Goal: Task Accomplishment & Management: Manage account settings

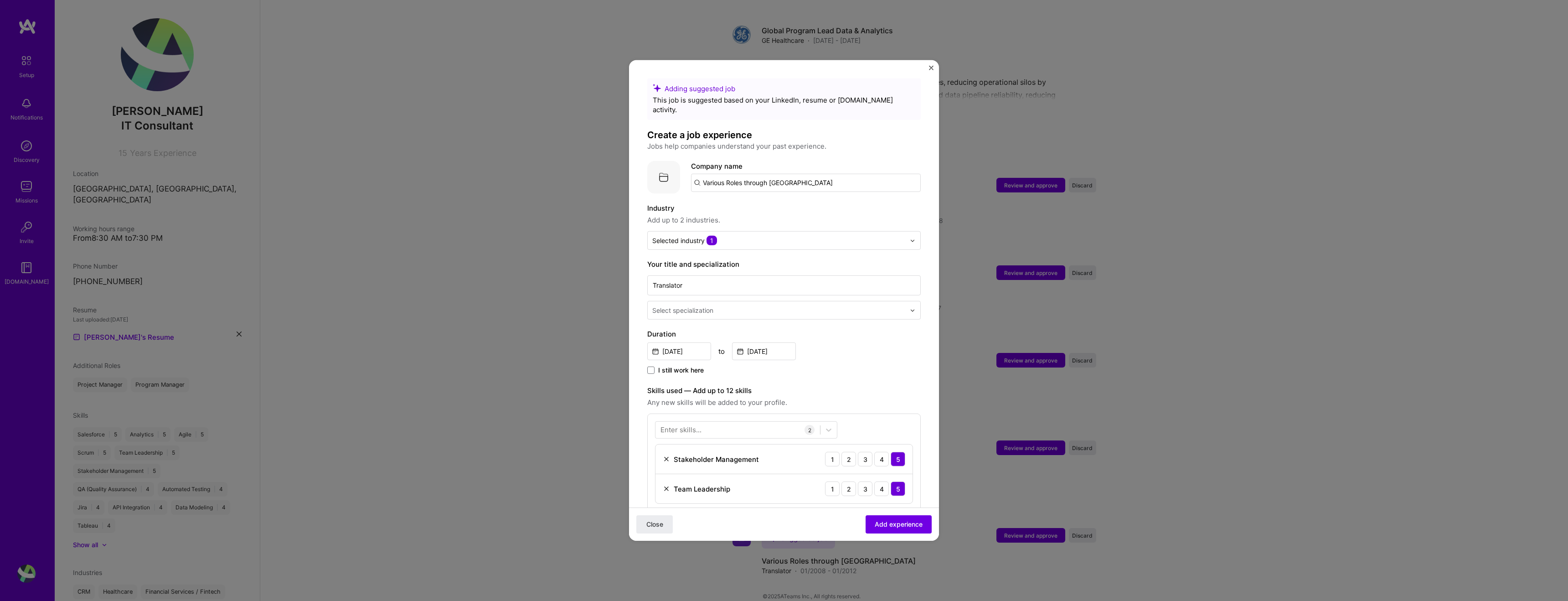
scroll to position [192, 0]
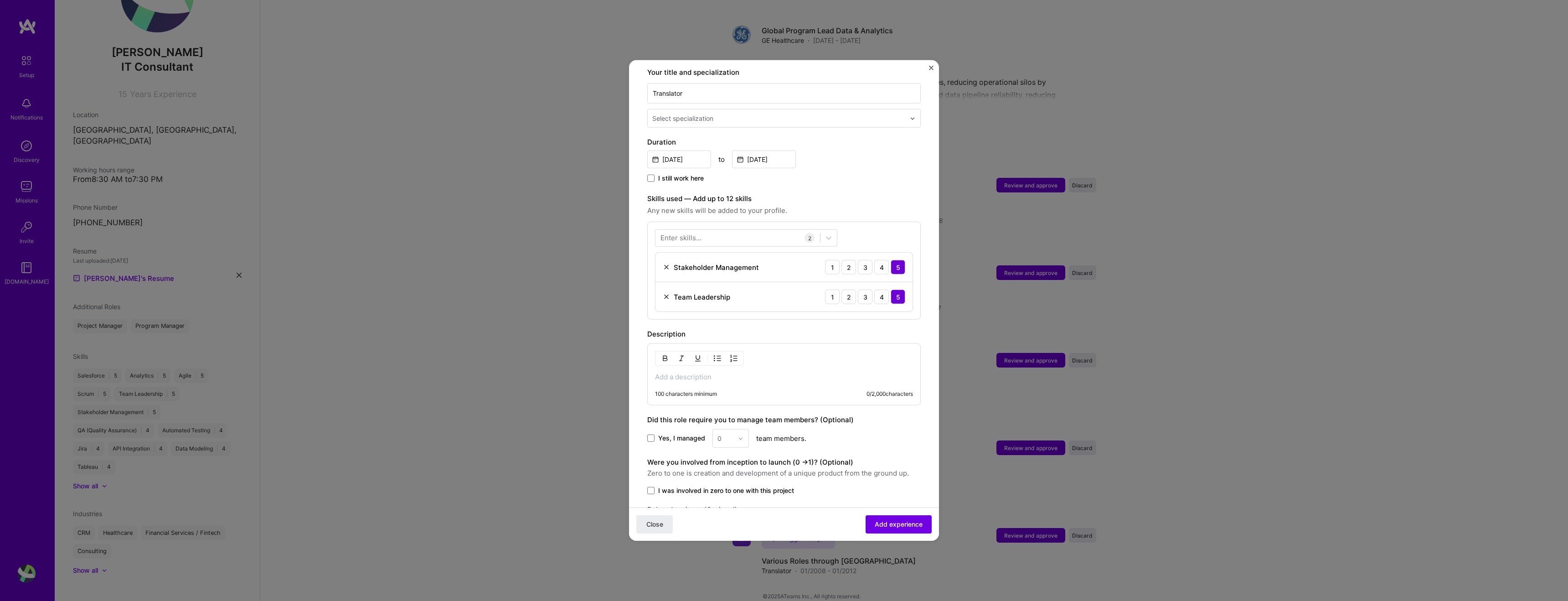
click at [388, 124] on div "Adding suggested job This job is suggested based on your LinkedIn, resume or [D…" at bounding box center [784, 300] width 1568 height 601
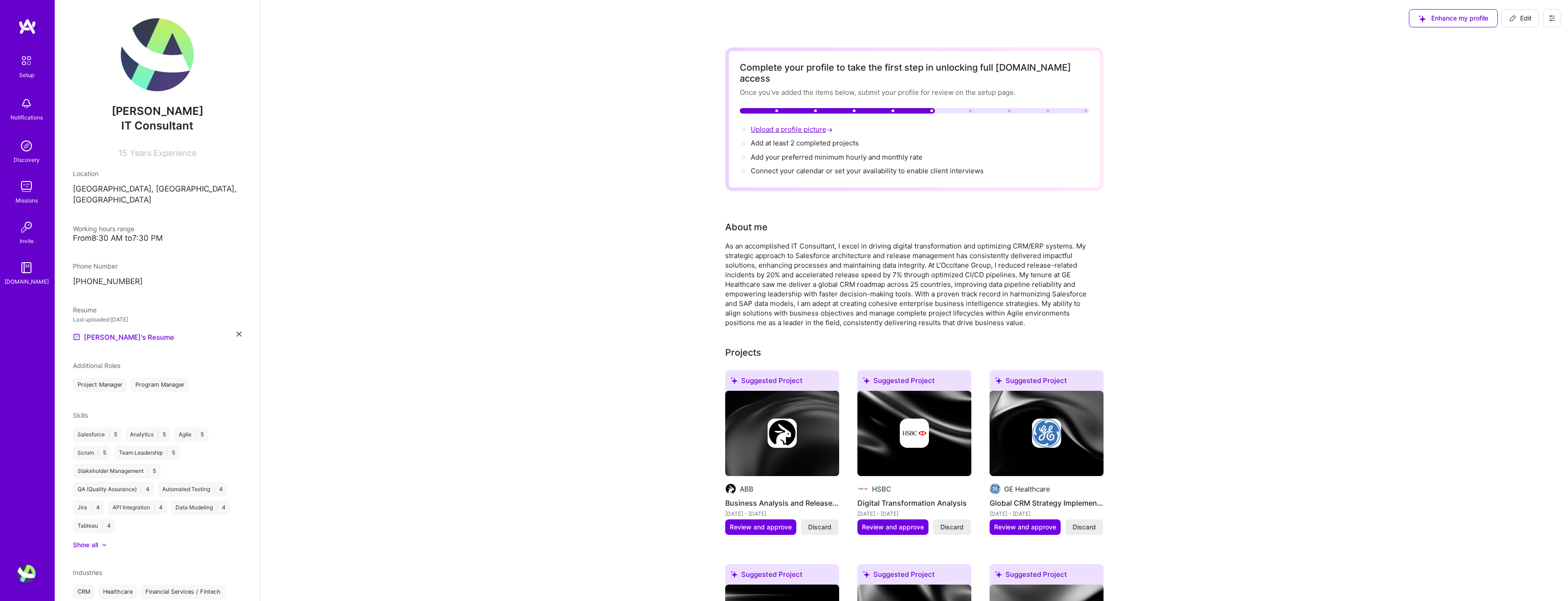
click at [768, 125] on span "Upload a profile picture →" at bounding box center [793, 129] width 84 height 9
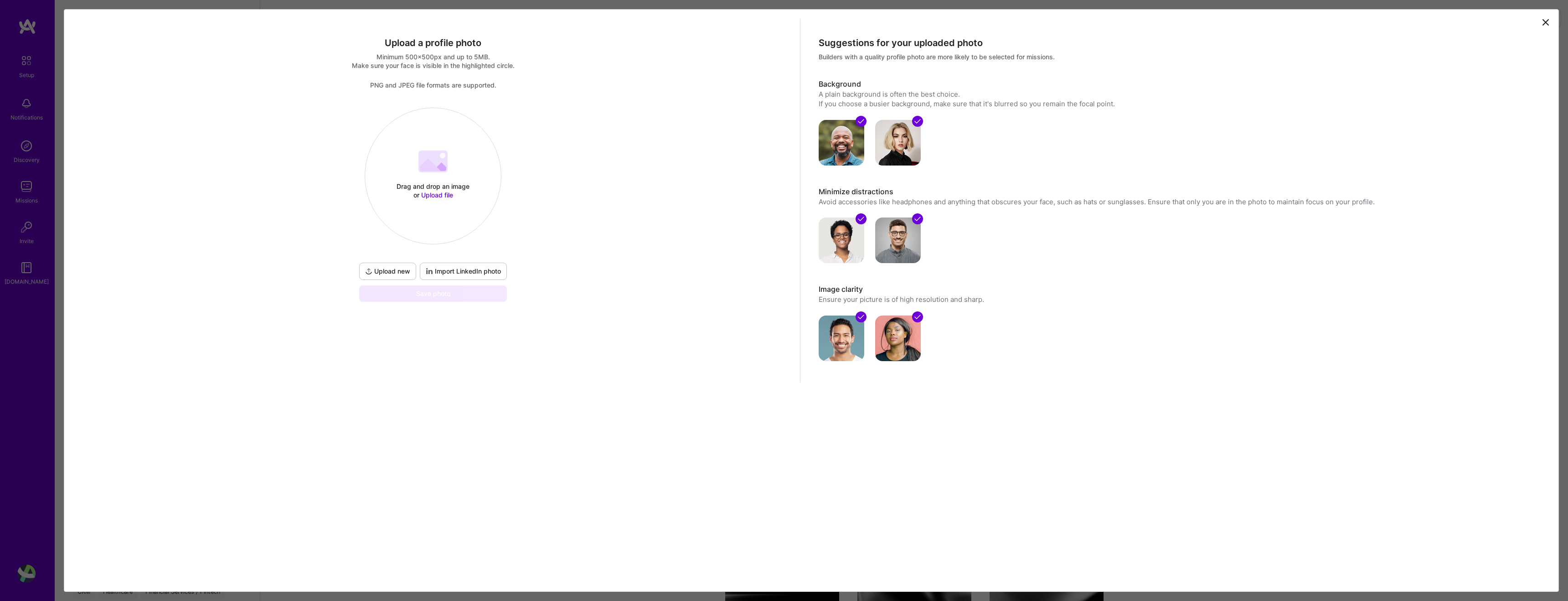
click at [487, 274] on span "Import LinkedIn photo" at bounding box center [463, 271] width 75 height 9
click at [482, 269] on span "Import LinkedIn photo" at bounding box center [463, 271] width 75 height 9
click at [386, 270] on span "Upload new" at bounding box center [387, 271] width 45 height 9
click at [476, 297] on span "Import LinkedIn photo" at bounding box center [463, 299] width 75 height 9
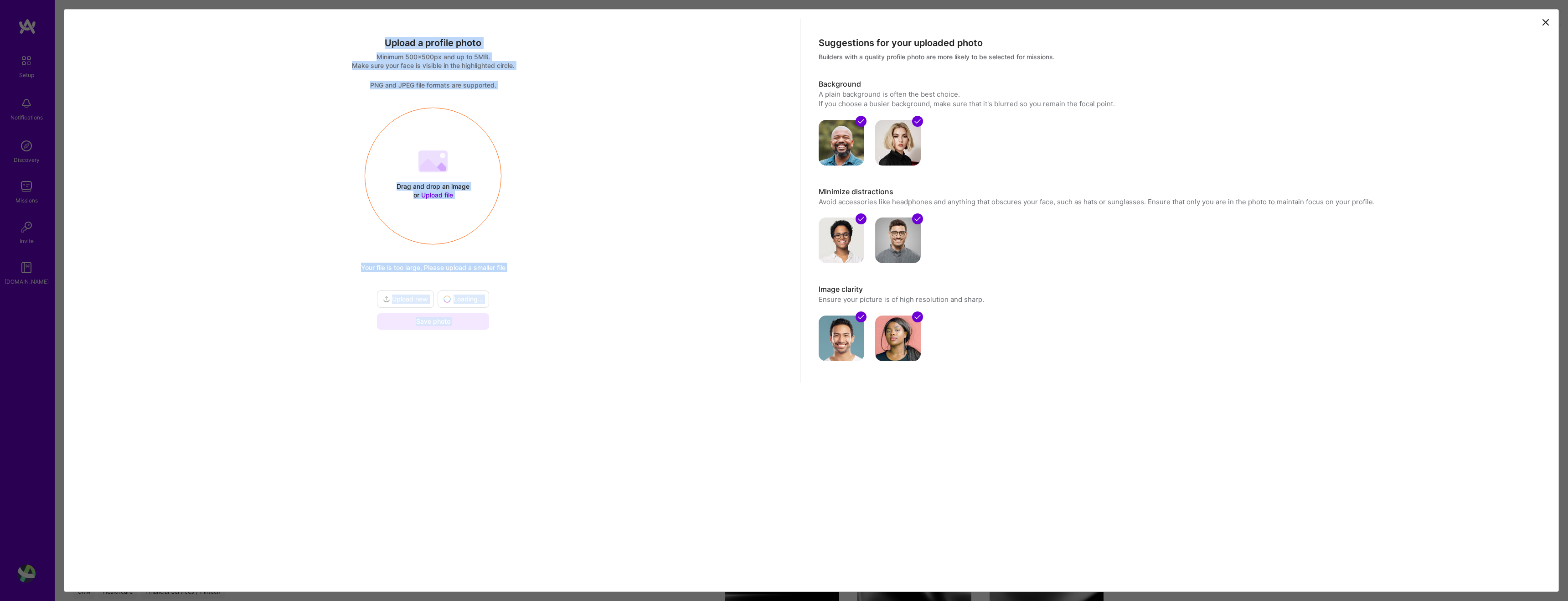
click at [1548, 23] on div "Upload a profile photo Minimum 500x500px and up to 5MB. Make sure your face is …" at bounding box center [811, 209] width 1475 height 382
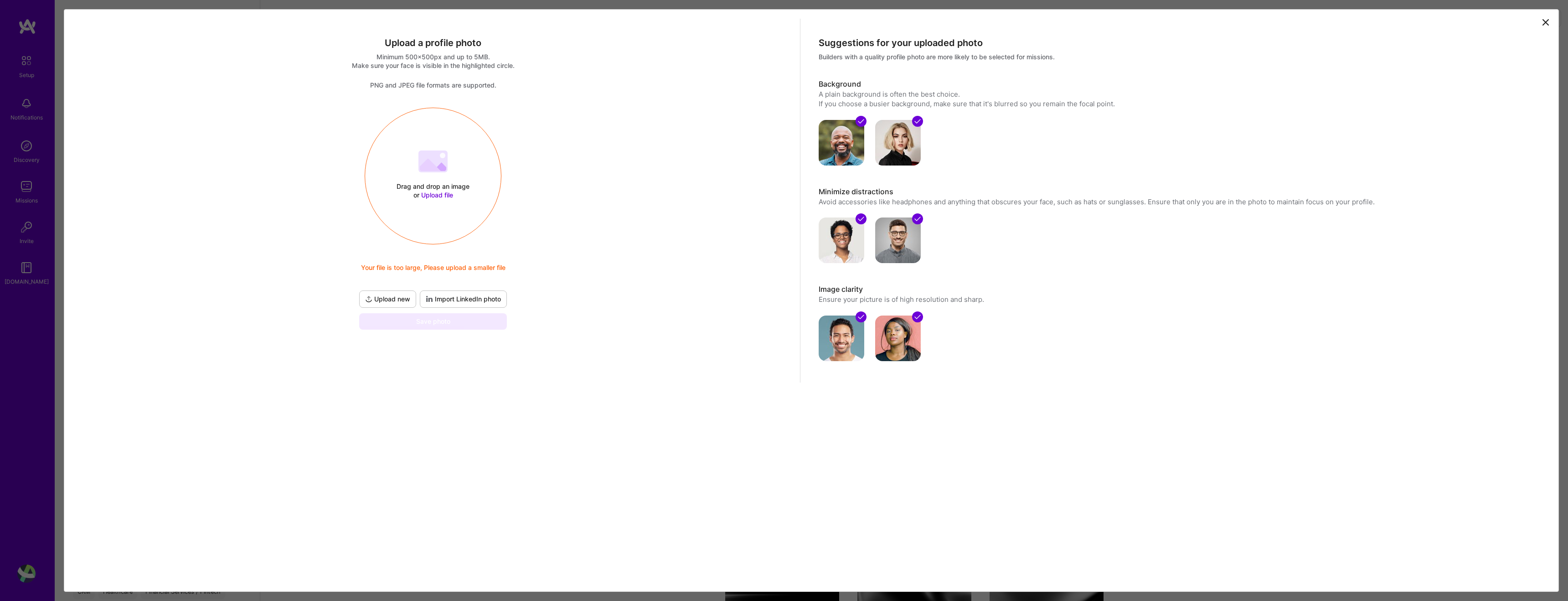
click at [1547, 22] on icon at bounding box center [1545, 22] width 11 height 11
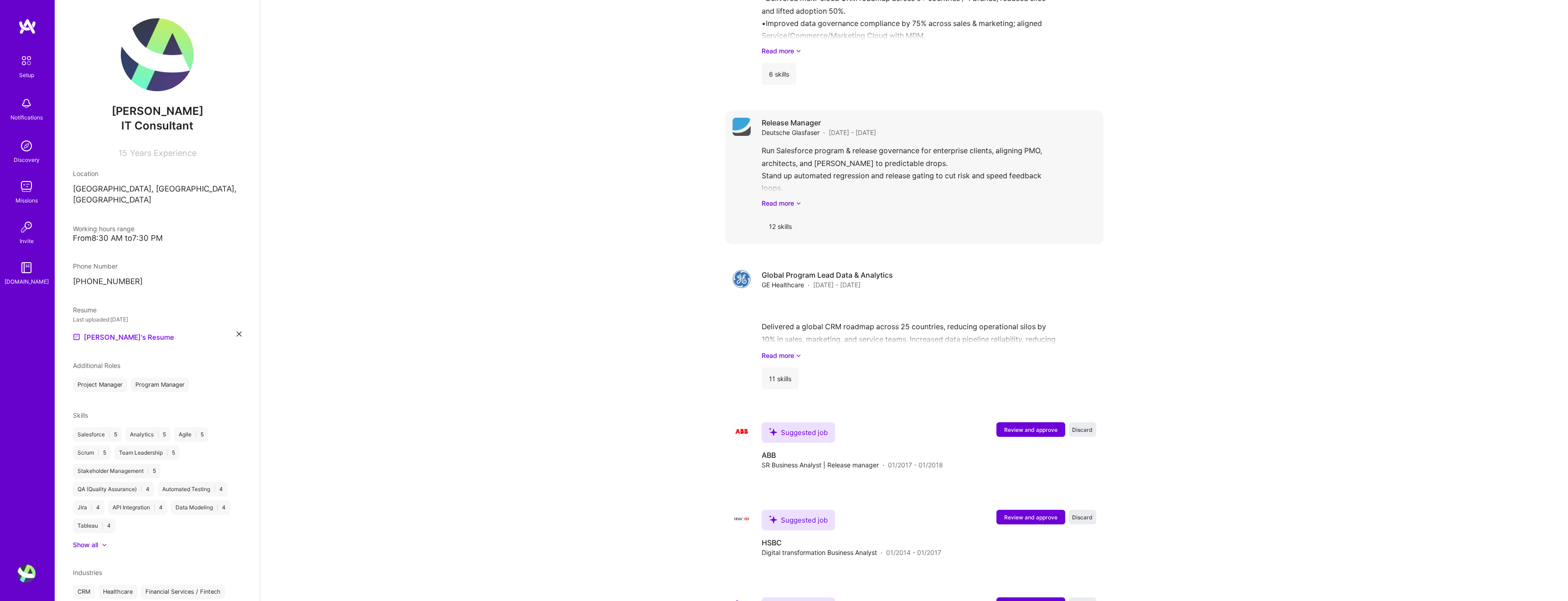
scroll to position [1276, 0]
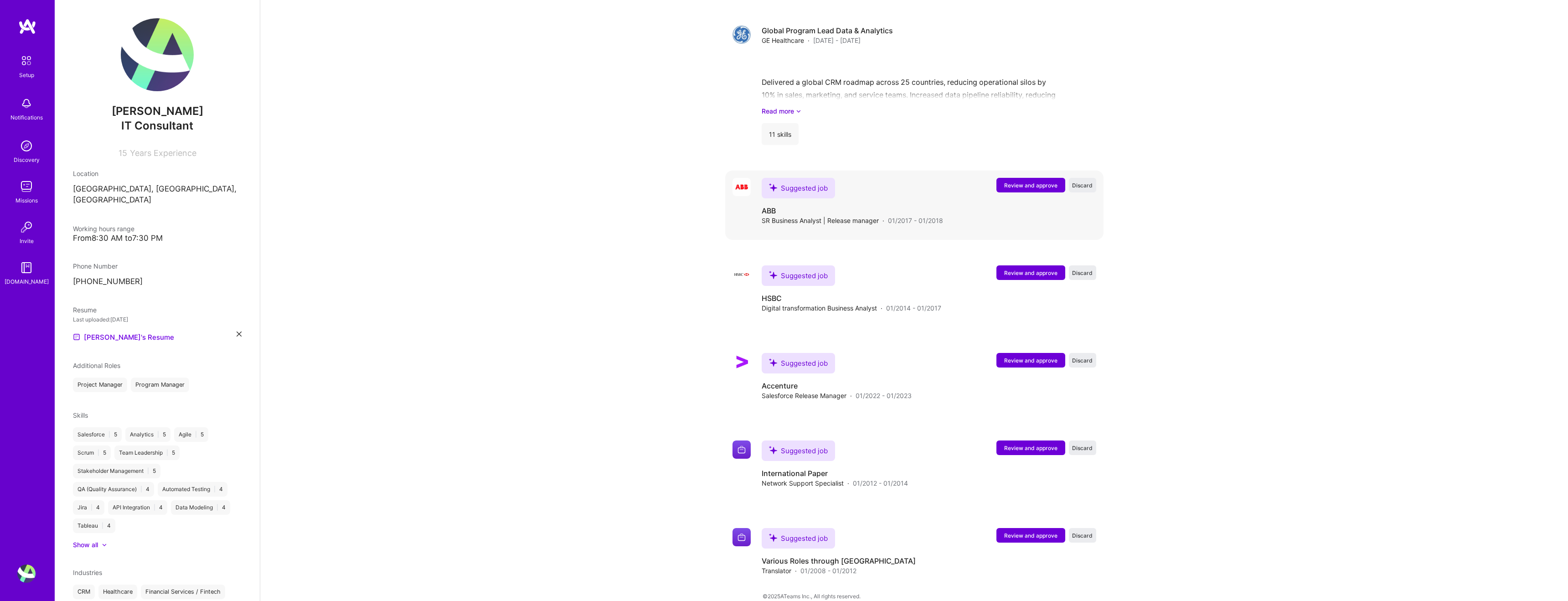
click at [1032, 182] on span "Review and approve" at bounding box center [1031, 185] width 53 height 8
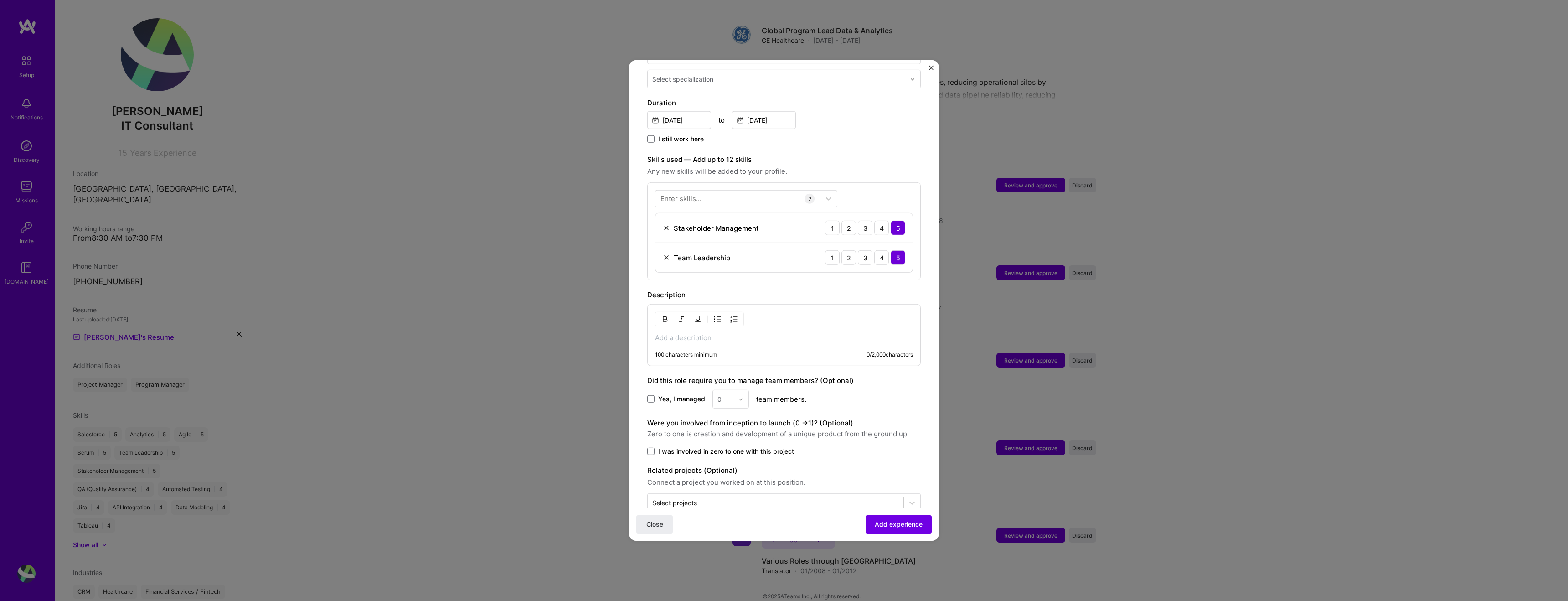
scroll to position [244, 0]
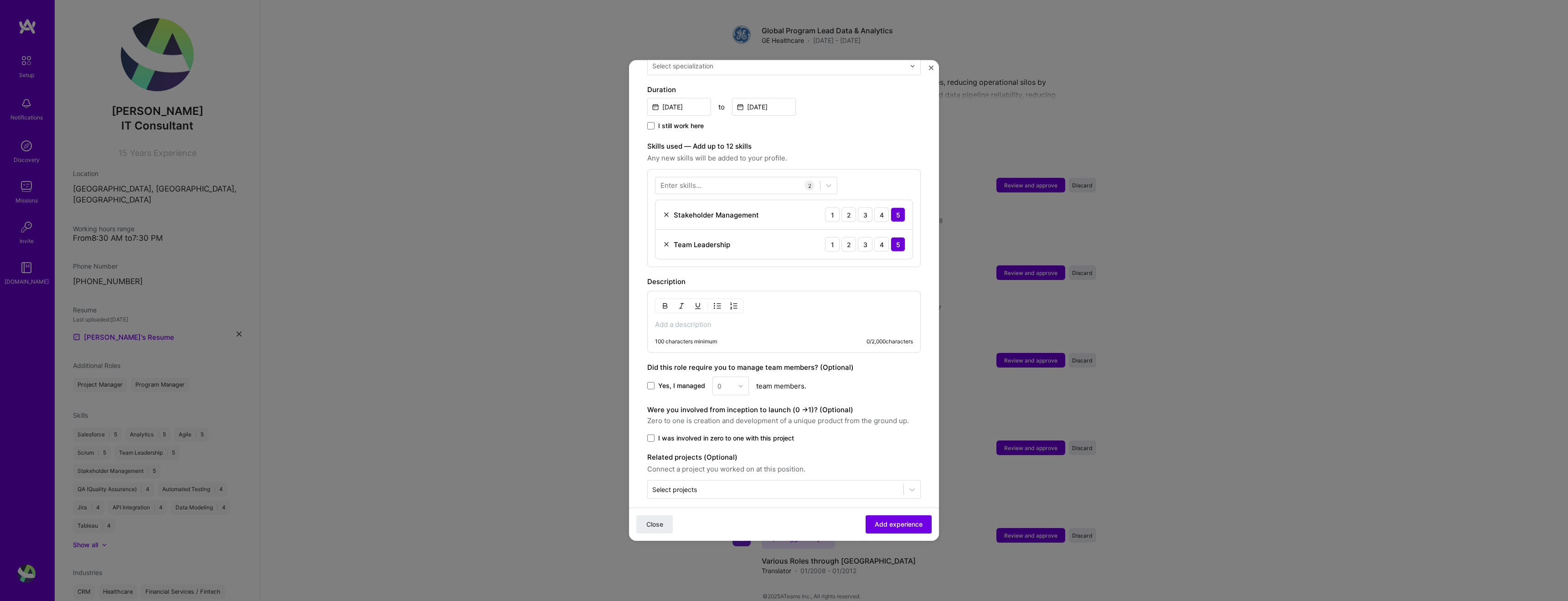
click at [935, 69] on form "Adding suggested job This job is suggested based on your LinkedIn, resume or A.…" at bounding box center [784, 192] width 310 height 716
click at [932, 69] on img "Close" at bounding box center [931, 67] width 4 height 4
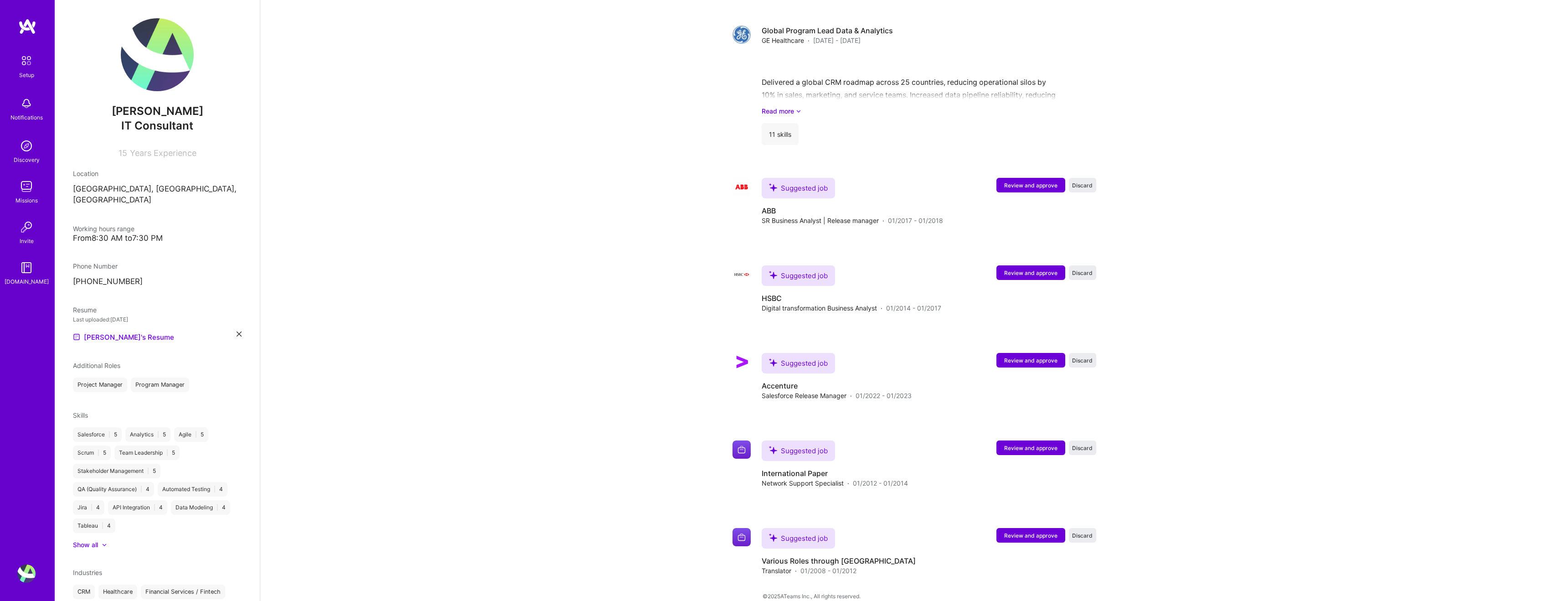
click at [32, 190] on img at bounding box center [26, 186] width 18 height 18
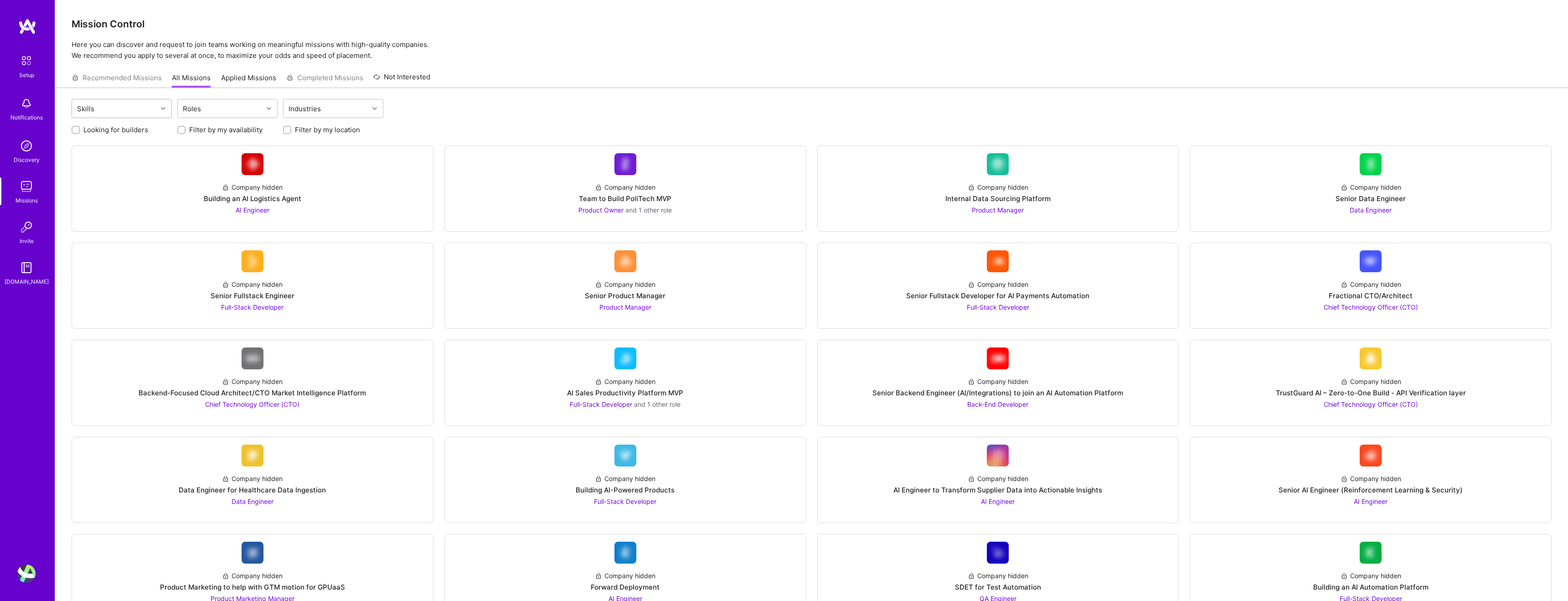
click at [140, 109] on div "Skills" at bounding box center [114, 109] width 85 height 18
type input "s"
drag, startPoint x: 79, startPoint y: 132, endPoint x: 82, endPoint y: 138, distance: 6.7
click at [79, 132] on input "checkbox" at bounding box center [82, 133] width 6 height 6
checkbox input "true"
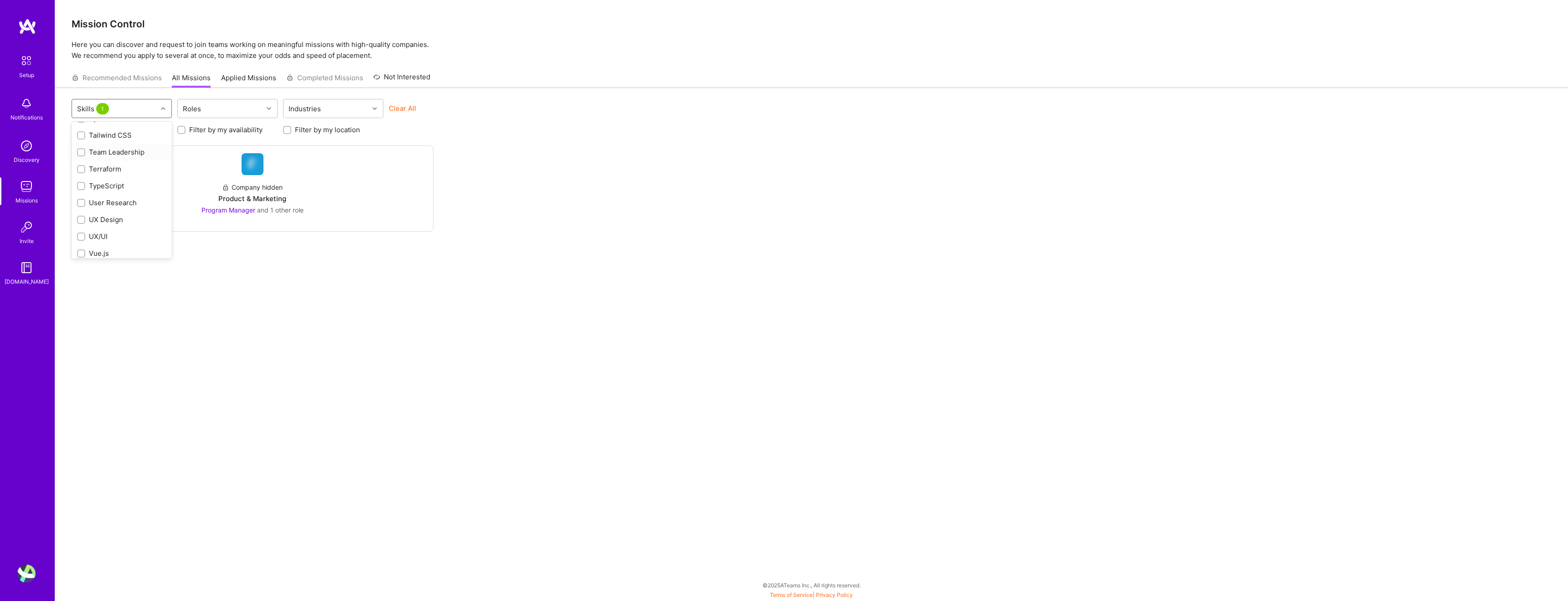
scroll to position [1175, 0]
drag, startPoint x: 410, startPoint y: 227, endPoint x: 318, endPoint y: 213, distance: 93.1
click at [410, 227] on div "Company hidden Product & Marketing Program Manager and 1 other role" at bounding box center [253, 188] width 362 height 86
click at [243, 209] on span "Program Manager" at bounding box center [228, 210] width 54 height 8
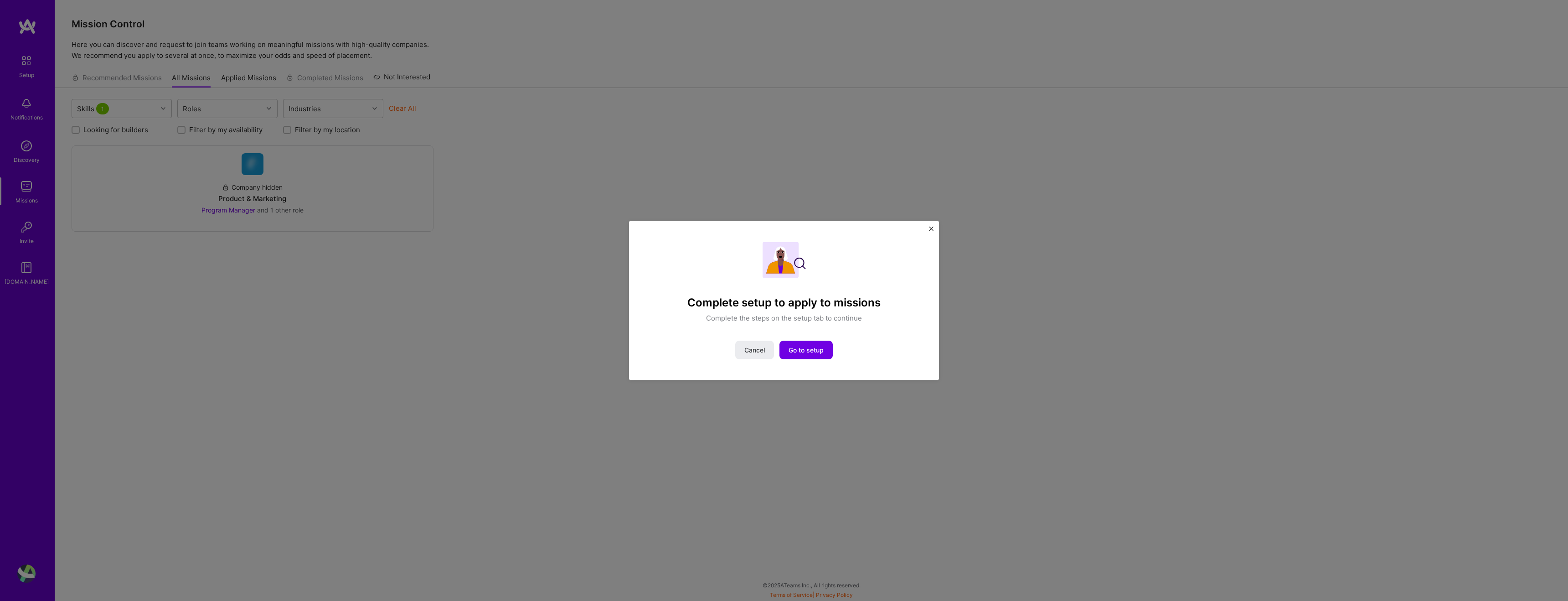
drag, startPoint x: 761, startPoint y: 351, endPoint x: 750, endPoint y: 340, distance: 15.6
click at [760, 350] on span "Cancel" at bounding box center [754, 350] width 20 height 9
